Goal: Transaction & Acquisition: Book appointment/travel/reservation

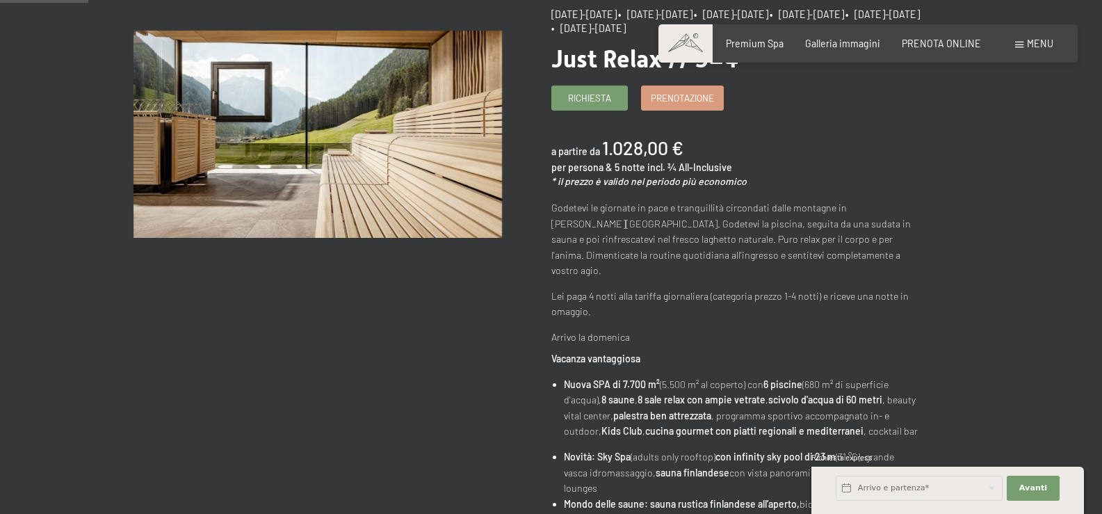
scroll to position [209, 0]
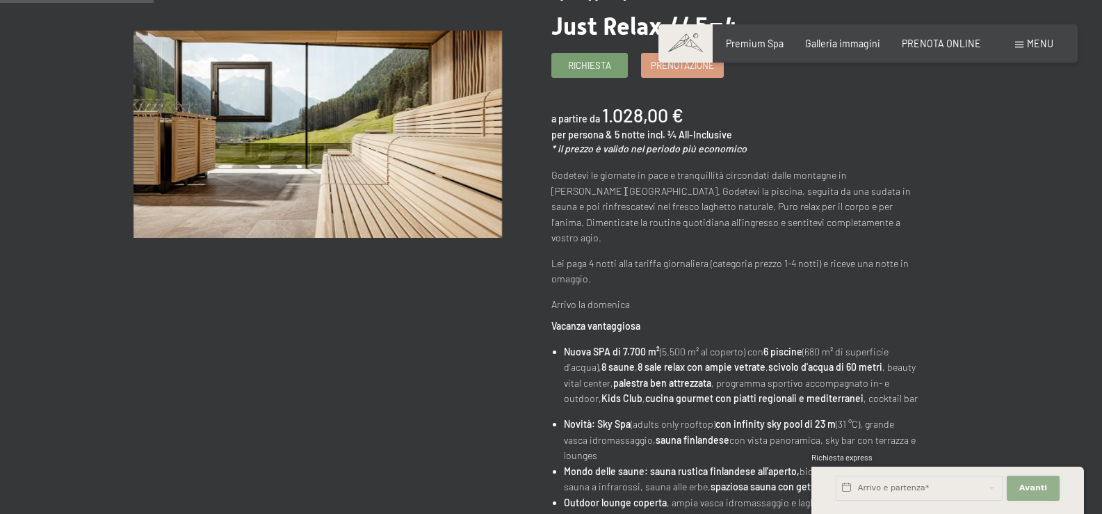
click at [1044, 476] on button "Avanti Nascondere i campi dell'indirizzo" at bounding box center [1033, 488] width 53 height 25
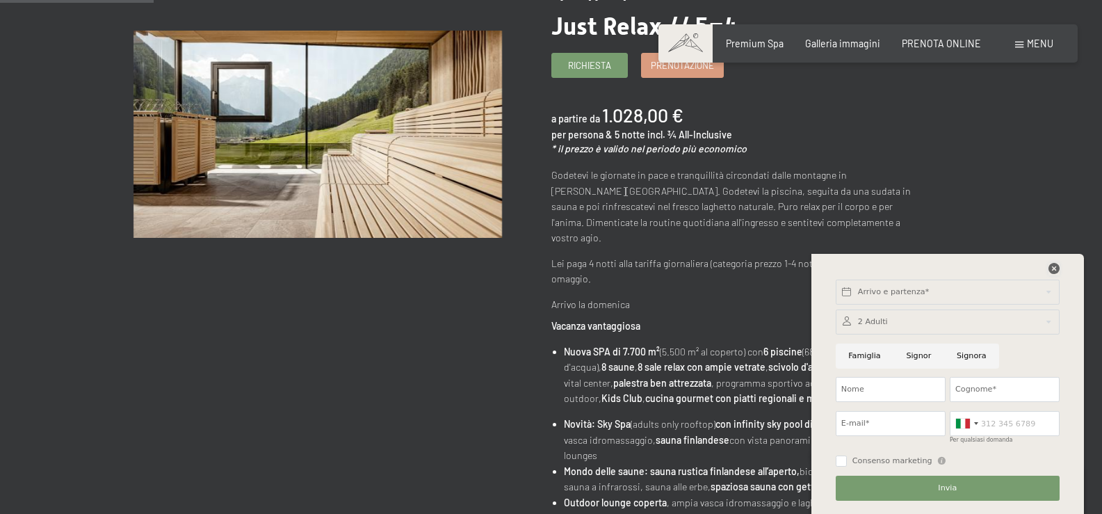
click at [1056, 267] on icon at bounding box center [1054, 268] width 11 height 11
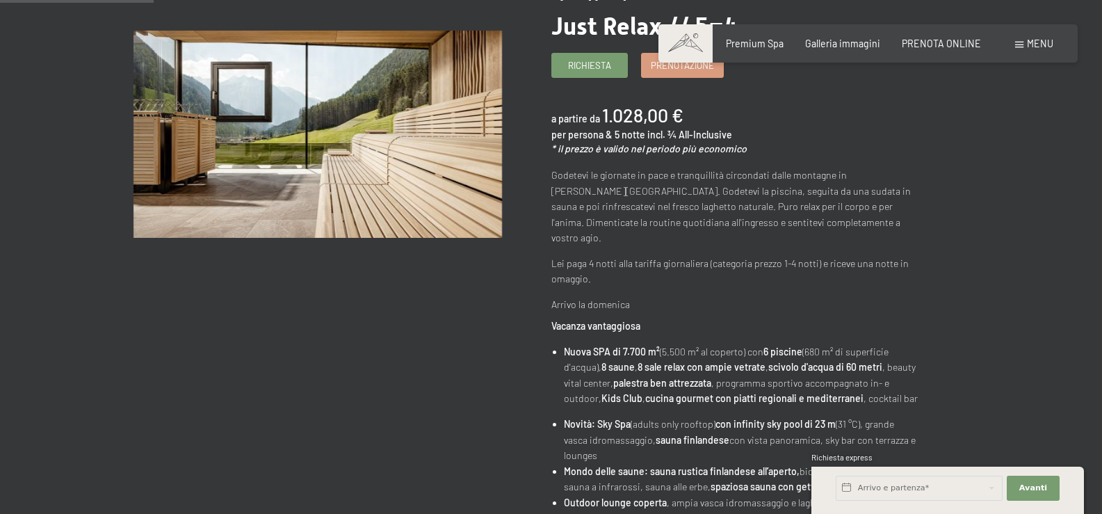
click at [1028, 218] on div "[MEDICAL_DATA] offerta (1 / 14) [DATE]-[DATE] • [DATE]-[DATE] • [DATE]-[DATE] •…" at bounding box center [551, 501] width 1102 height 1053
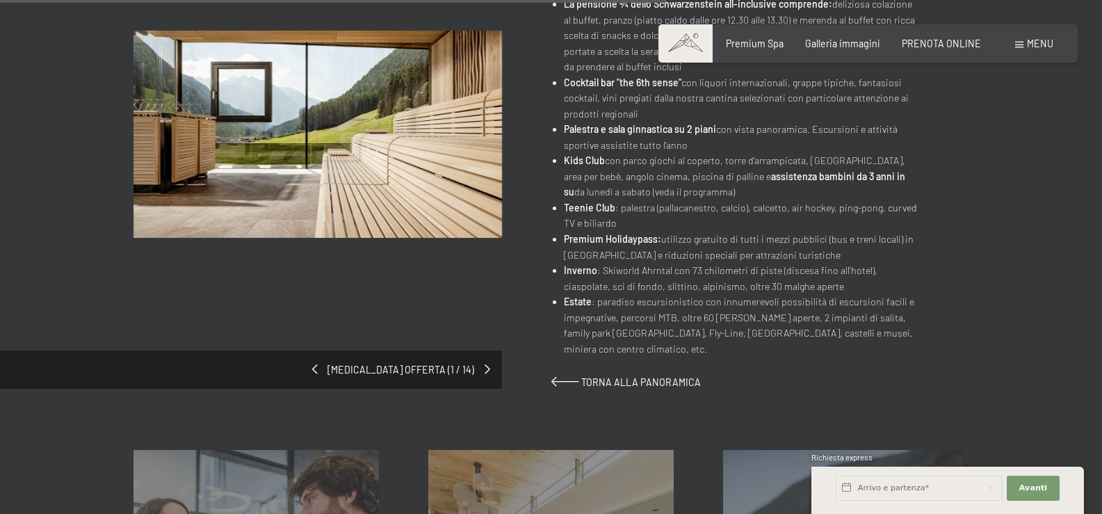
scroll to position [904, 0]
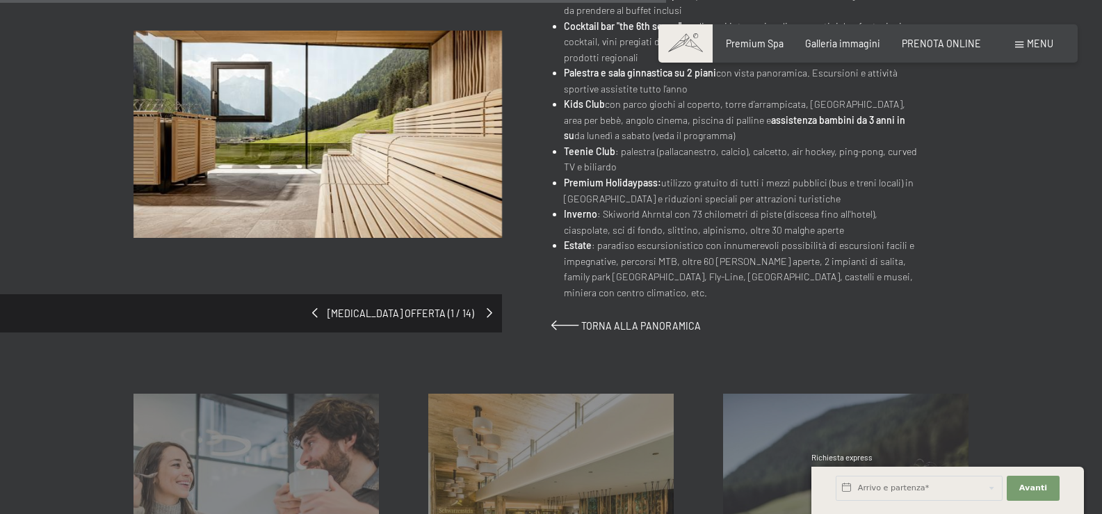
click at [487, 308] on span at bounding box center [490, 313] width 6 height 10
